Goal: Task Accomplishment & Management: Use online tool/utility

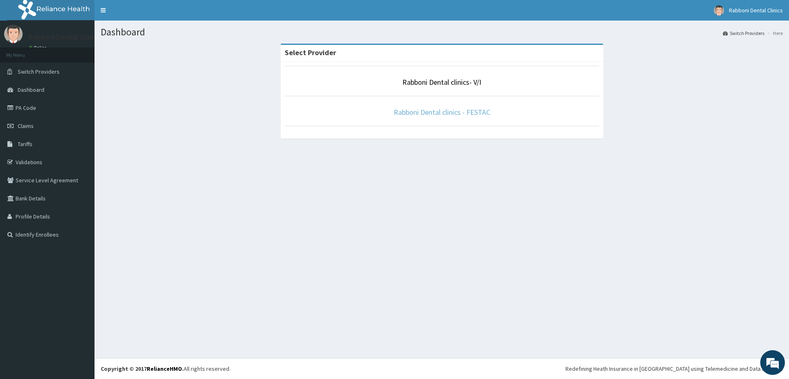
click at [462, 111] on link "Rabboni Dental clinics - FESTAC" at bounding box center [442, 111] width 97 height 9
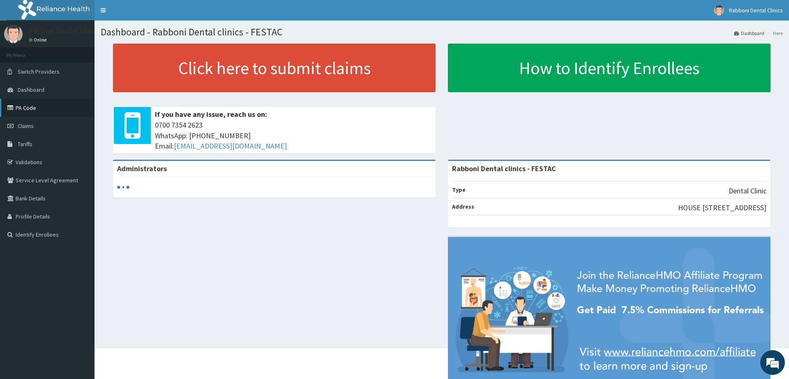
click at [27, 104] on link "PA Code" at bounding box center [47, 108] width 95 height 18
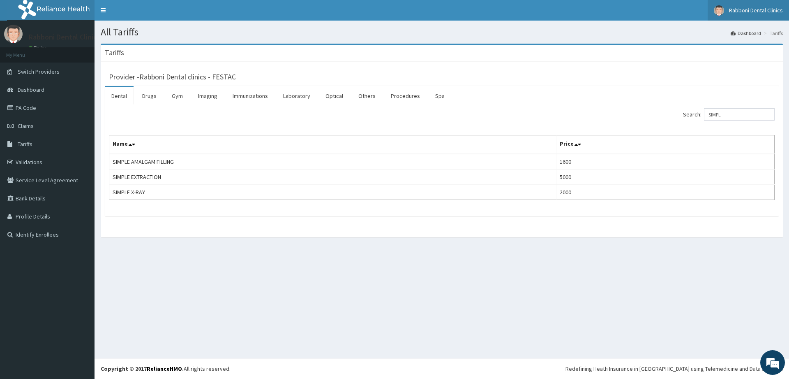
type input "SIMPL"
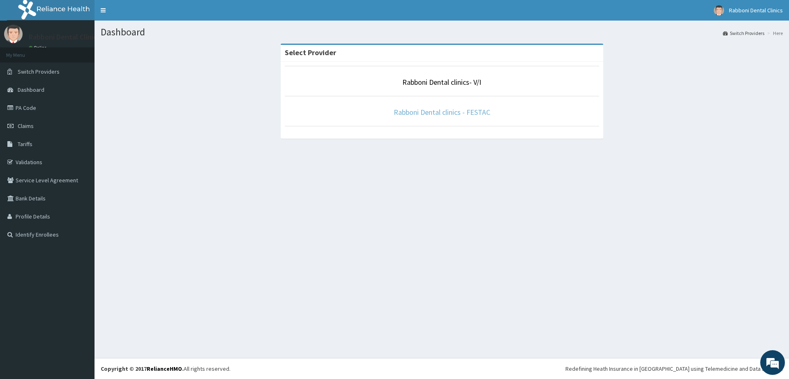
click at [424, 114] on link "Rabboni Dental clinics - FESTAC" at bounding box center [442, 111] width 97 height 9
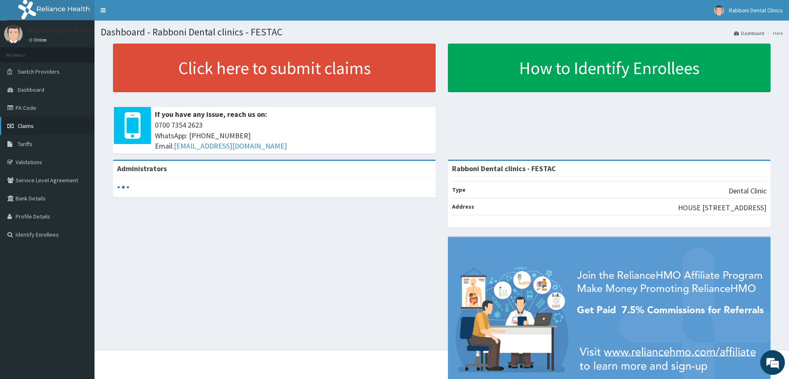
click at [31, 128] on span "Claims" at bounding box center [26, 125] width 16 height 7
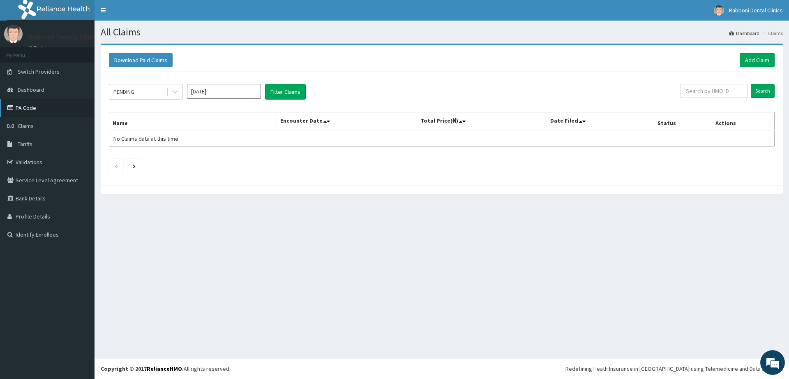
click at [42, 111] on link "PA Code" at bounding box center [47, 108] width 95 height 18
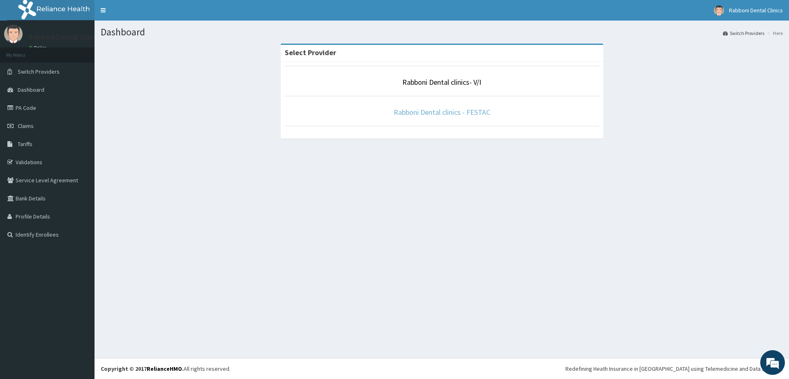
click at [481, 112] on link "Rabboni Dental clinics - FESTAC" at bounding box center [442, 111] width 97 height 9
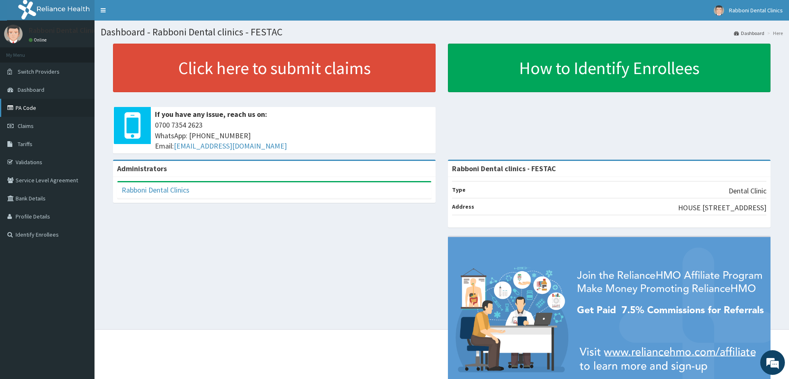
click at [28, 109] on link "PA Code" at bounding box center [47, 108] width 95 height 18
